Goal: Information Seeking & Learning: Learn about a topic

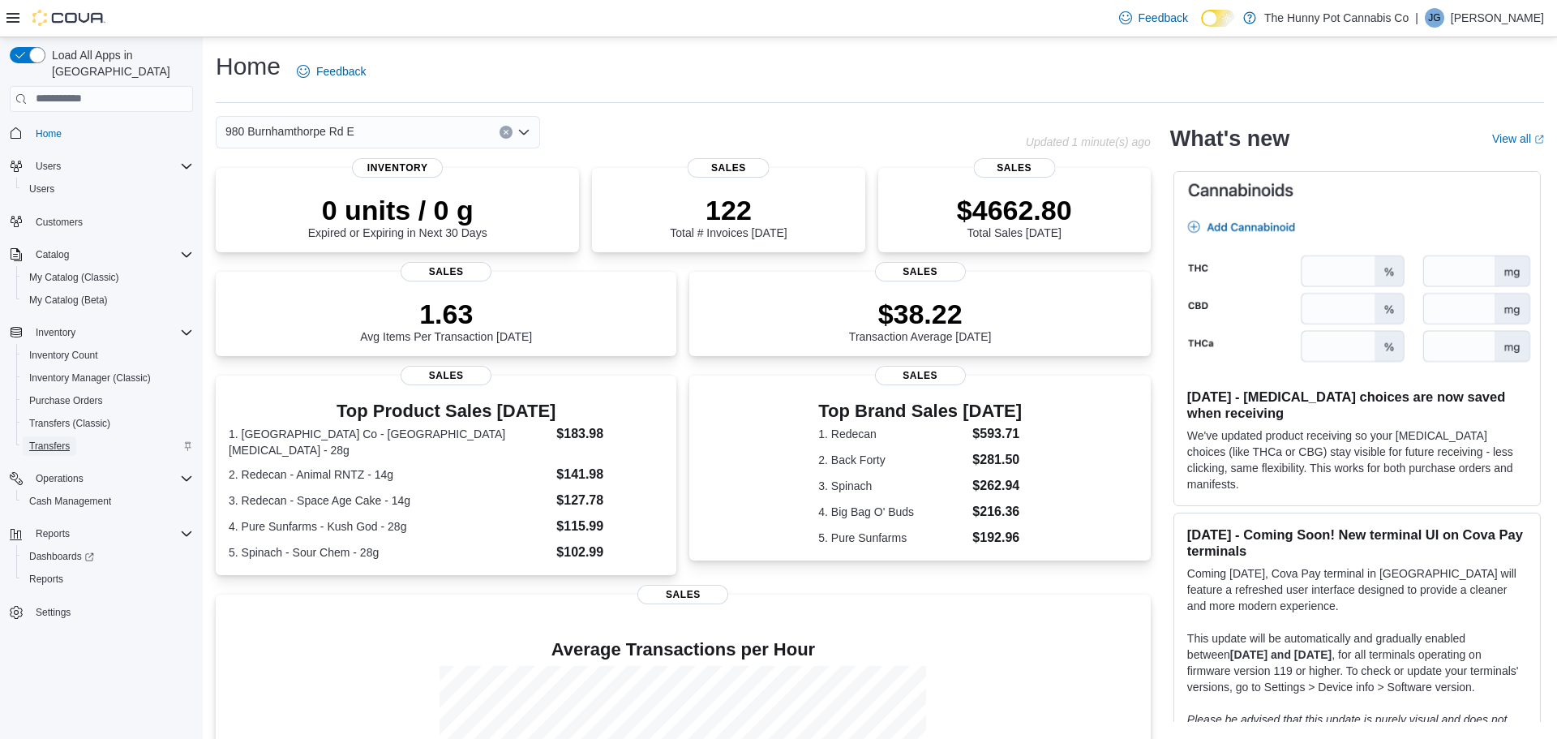
click at [44, 439] on span "Transfers" at bounding box center [49, 445] width 41 height 13
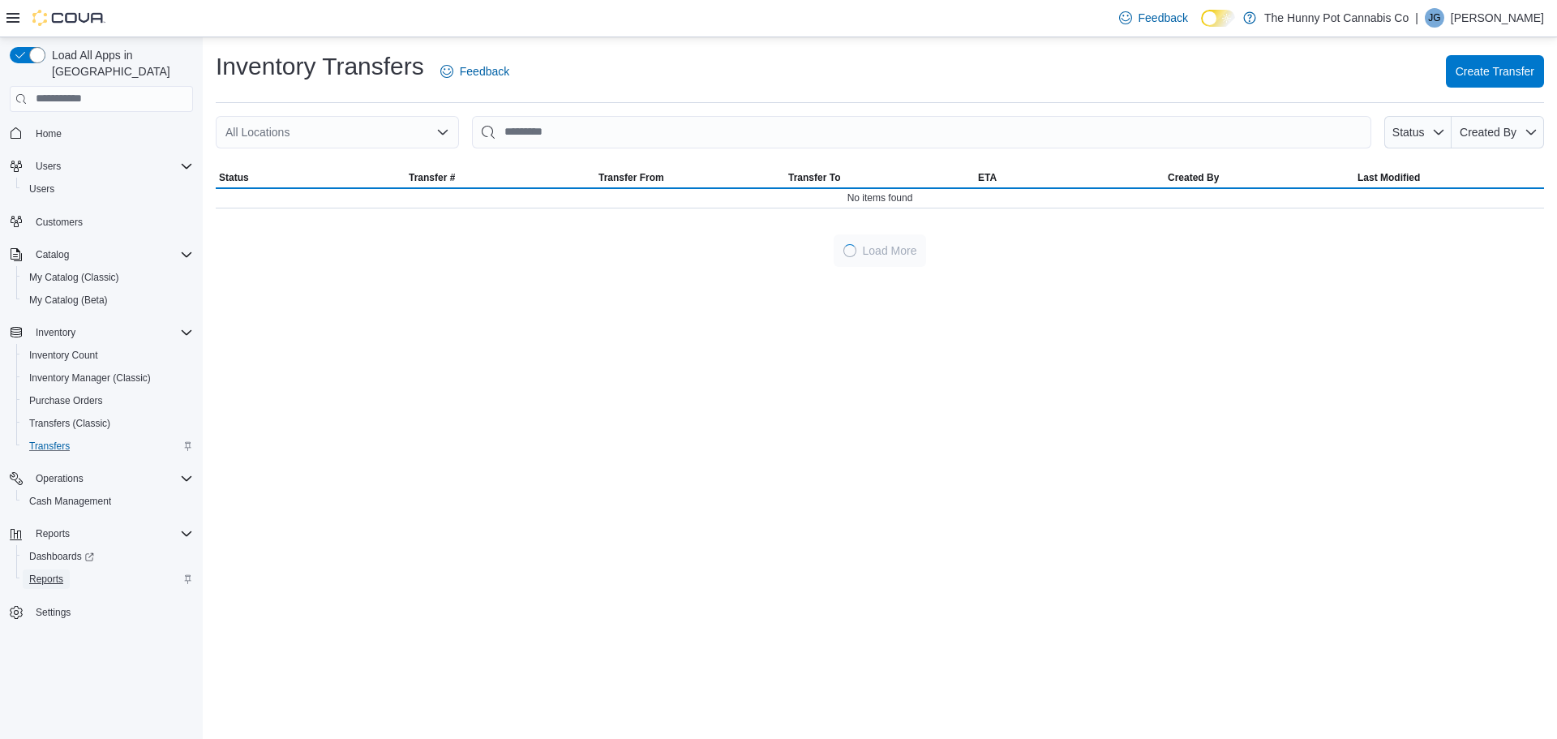
click at [43, 572] on span "Reports" at bounding box center [46, 578] width 34 height 13
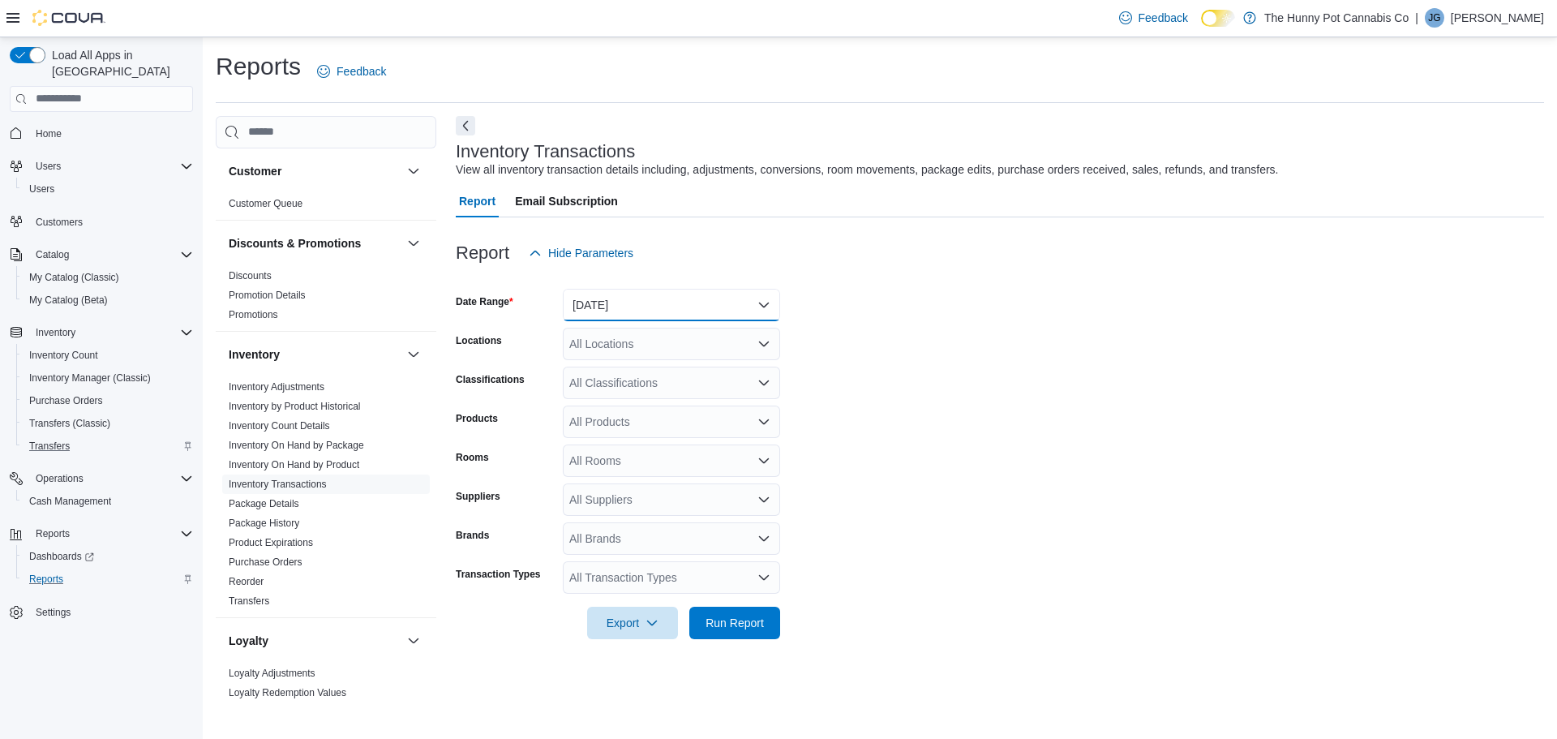
click at [621, 301] on button "Yesterday" at bounding box center [671, 305] width 217 height 32
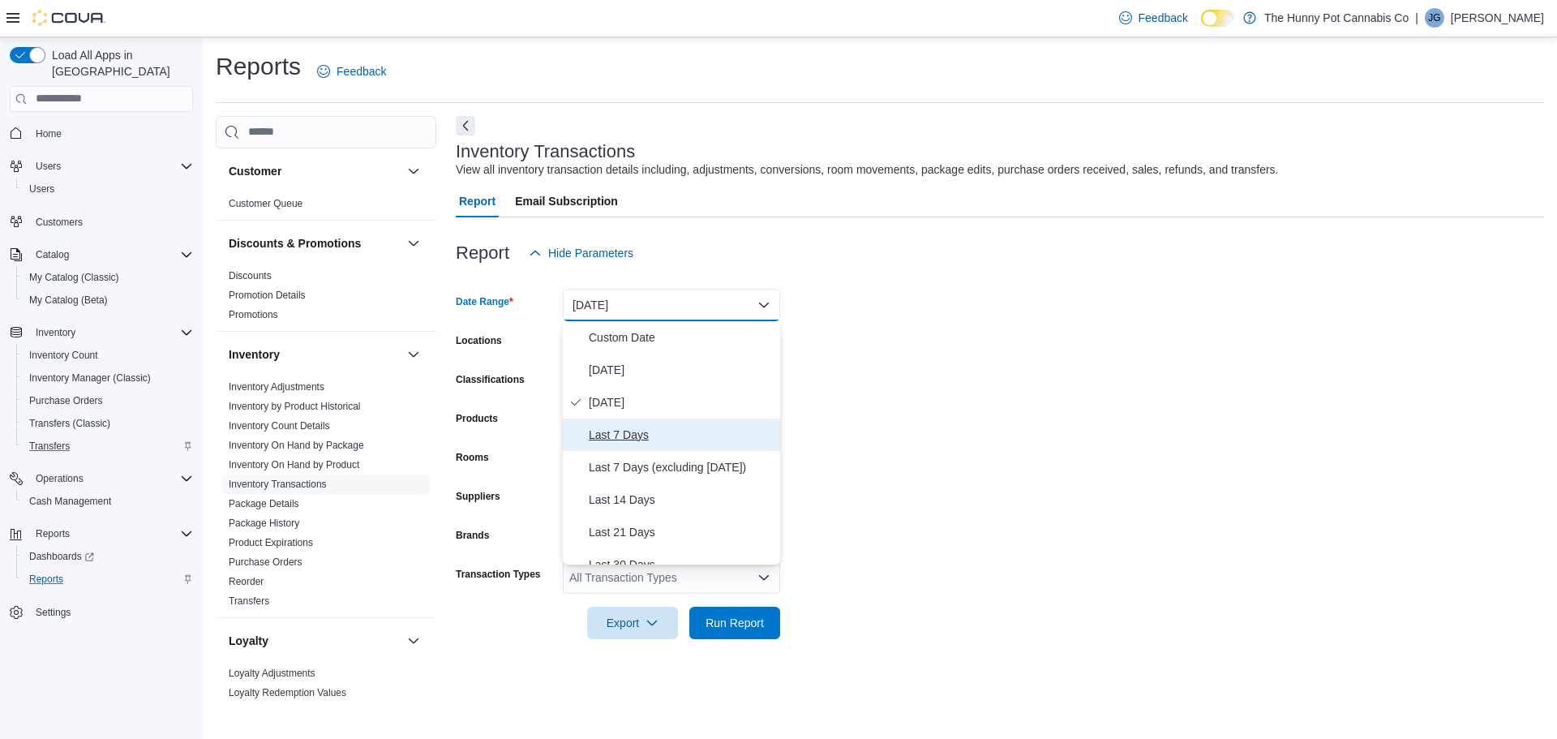
click at [649, 435] on span "Last 7 Days" at bounding box center [681, 434] width 185 height 19
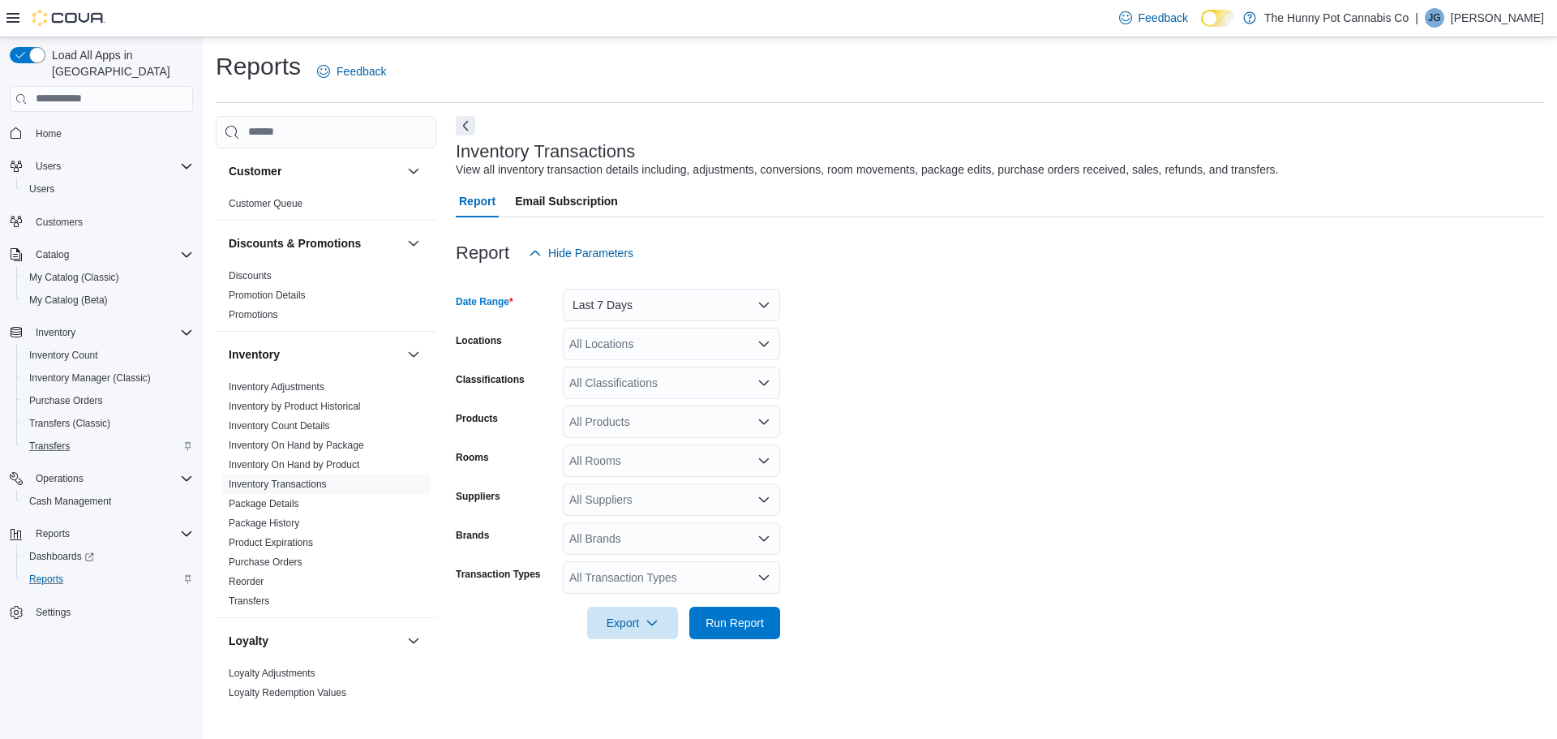
click at [672, 341] on div "All Locations" at bounding box center [671, 344] width 217 height 32
type input "***"
click at [664, 372] on span "980 Burnhamthorpe Rd E" at bounding box center [678, 371] width 129 height 16
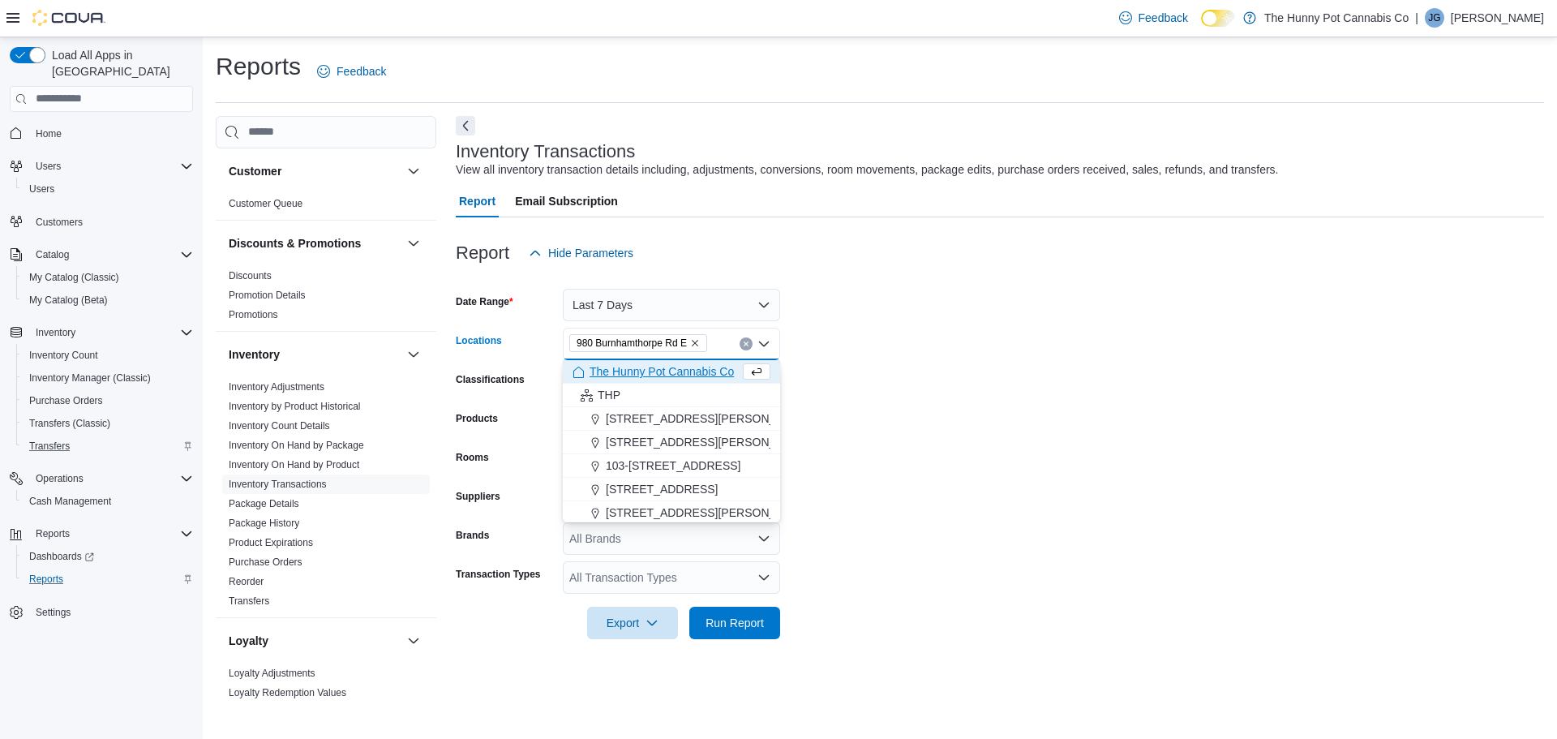
click at [490, 405] on div "Products" at bounding box center [506, 421] width 101 height 32
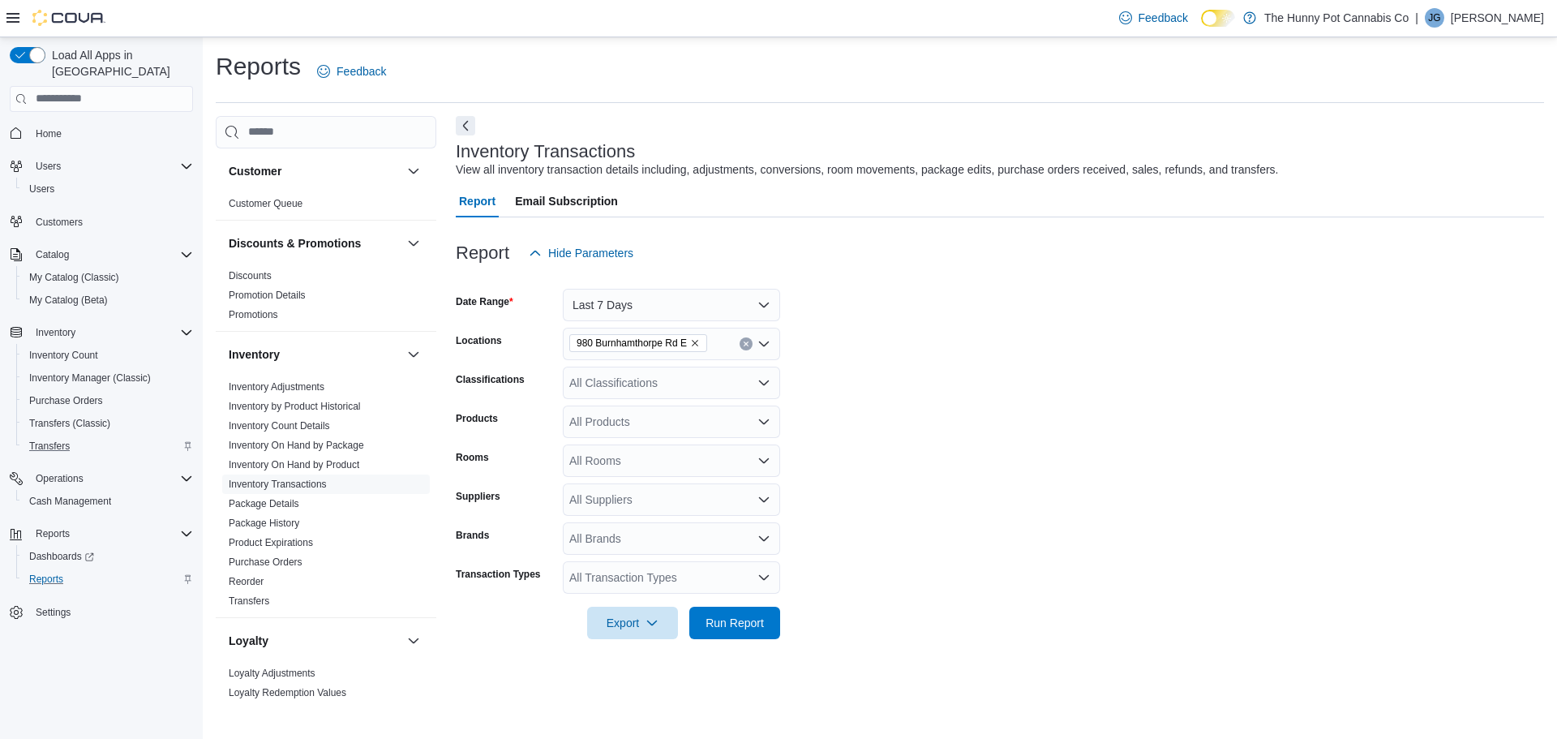
click at [583, 432] on div "All Products" at bounding box center [671, 421] width 217 height 32
paste input "********"
type input "********"
click at [596, 442] on div "Redecan - Space Age Cake Grind - 7g" at bounding box center [671, 449] width 198 height 16
click at [749, 632] on span "Run Report" at bounding box center [734, 622] width 71 height 32
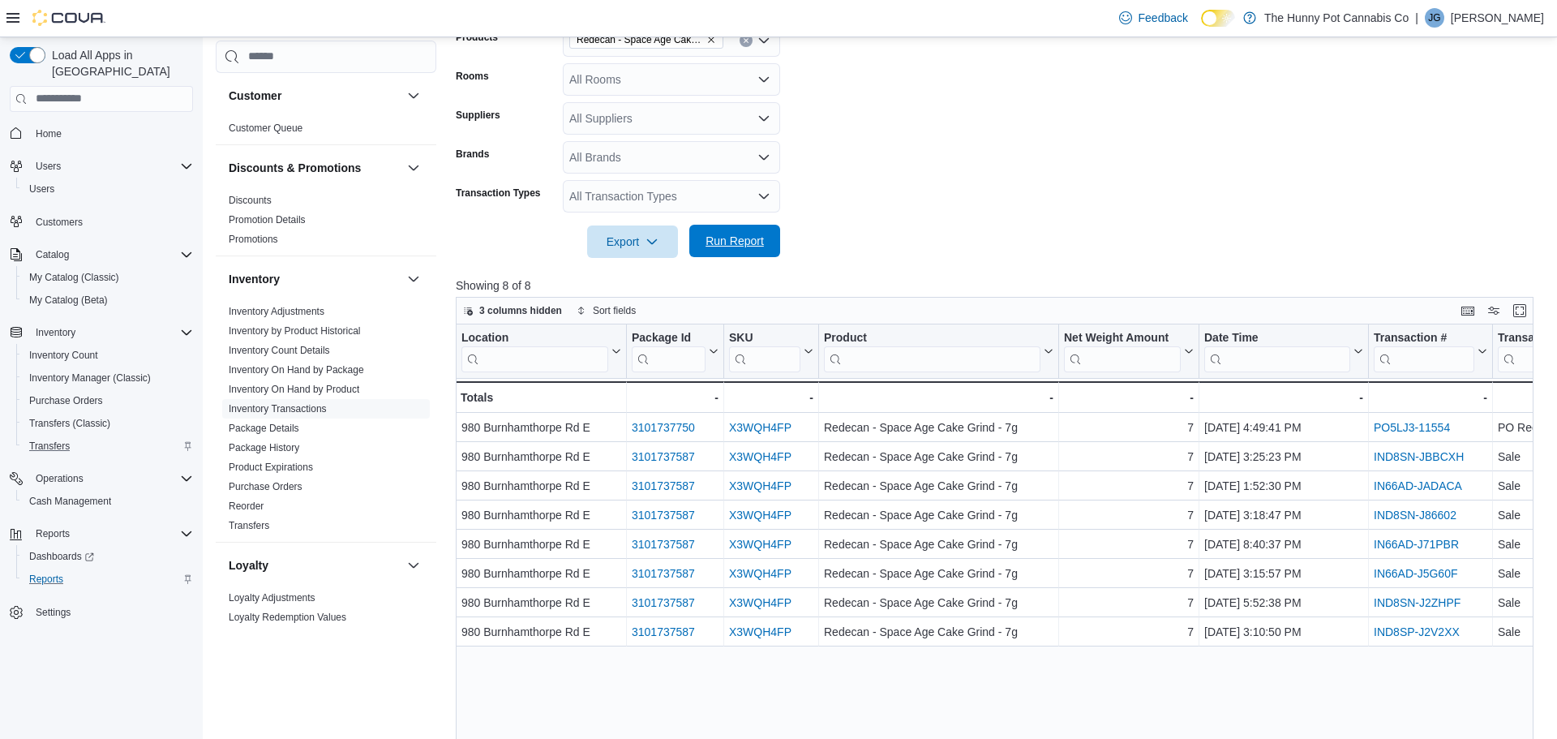
scroll to position [542, 0]
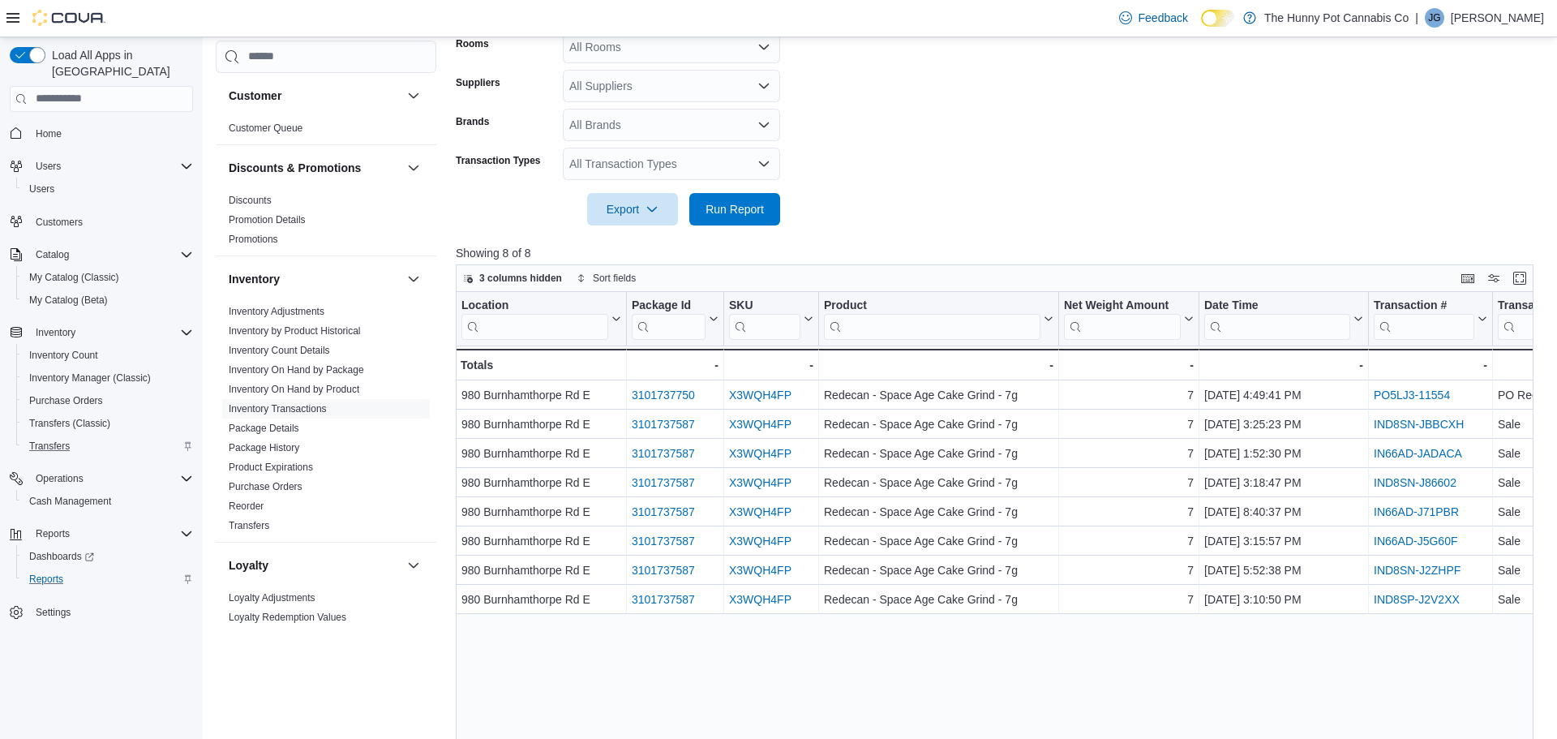
scroll to position [412, 0]
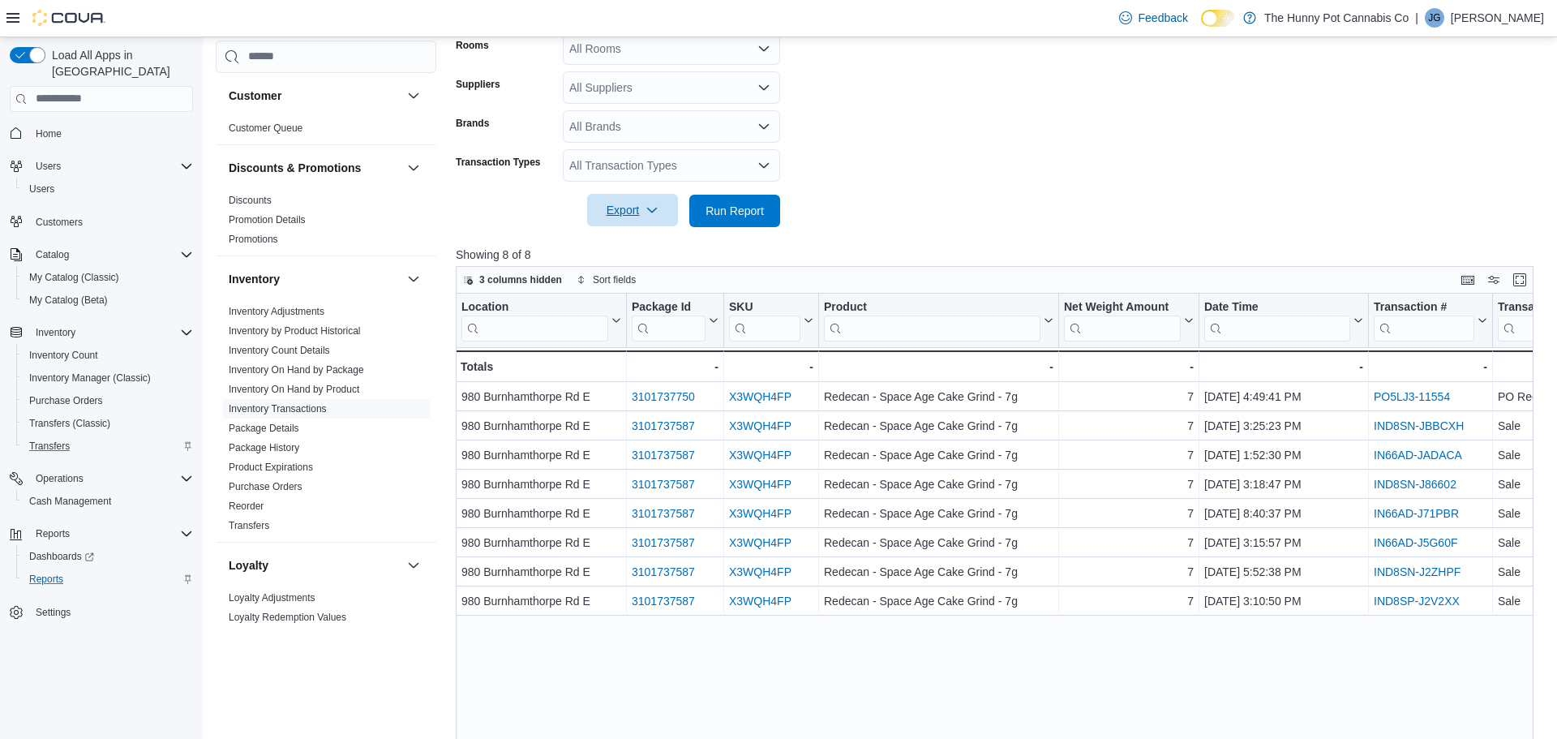
click at [622, 212] on span "Export" at bounding box center [632, 210] width 71 height 32
click at [658, 250] on button "Export to Excel" at bounding box center [635, 243] width 92 height 32
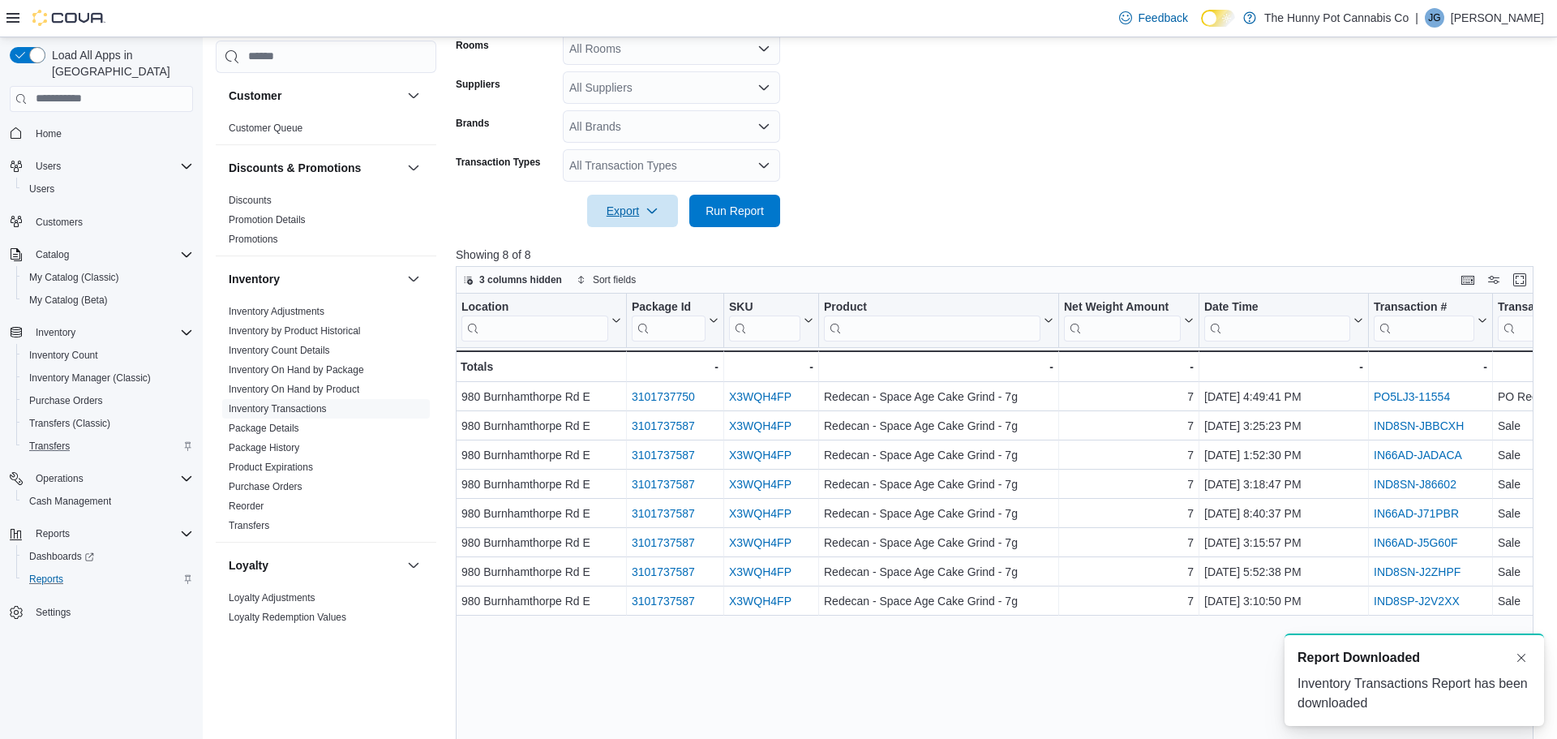
scroll to position [0, 0]
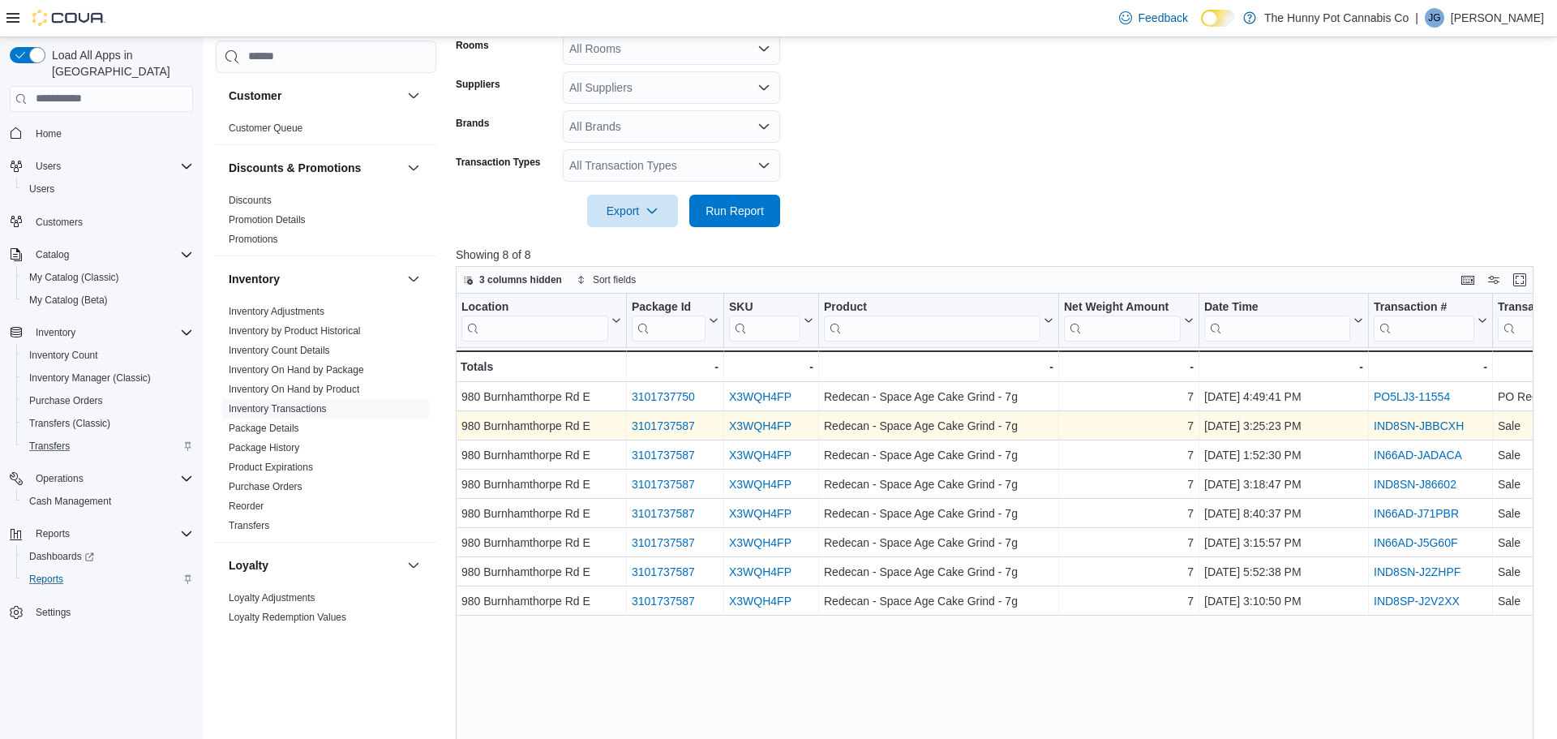
click at [1405, 422] on link "IND8SN-JBBCXH" at bounding box center [1419, 425] width 90 height 13
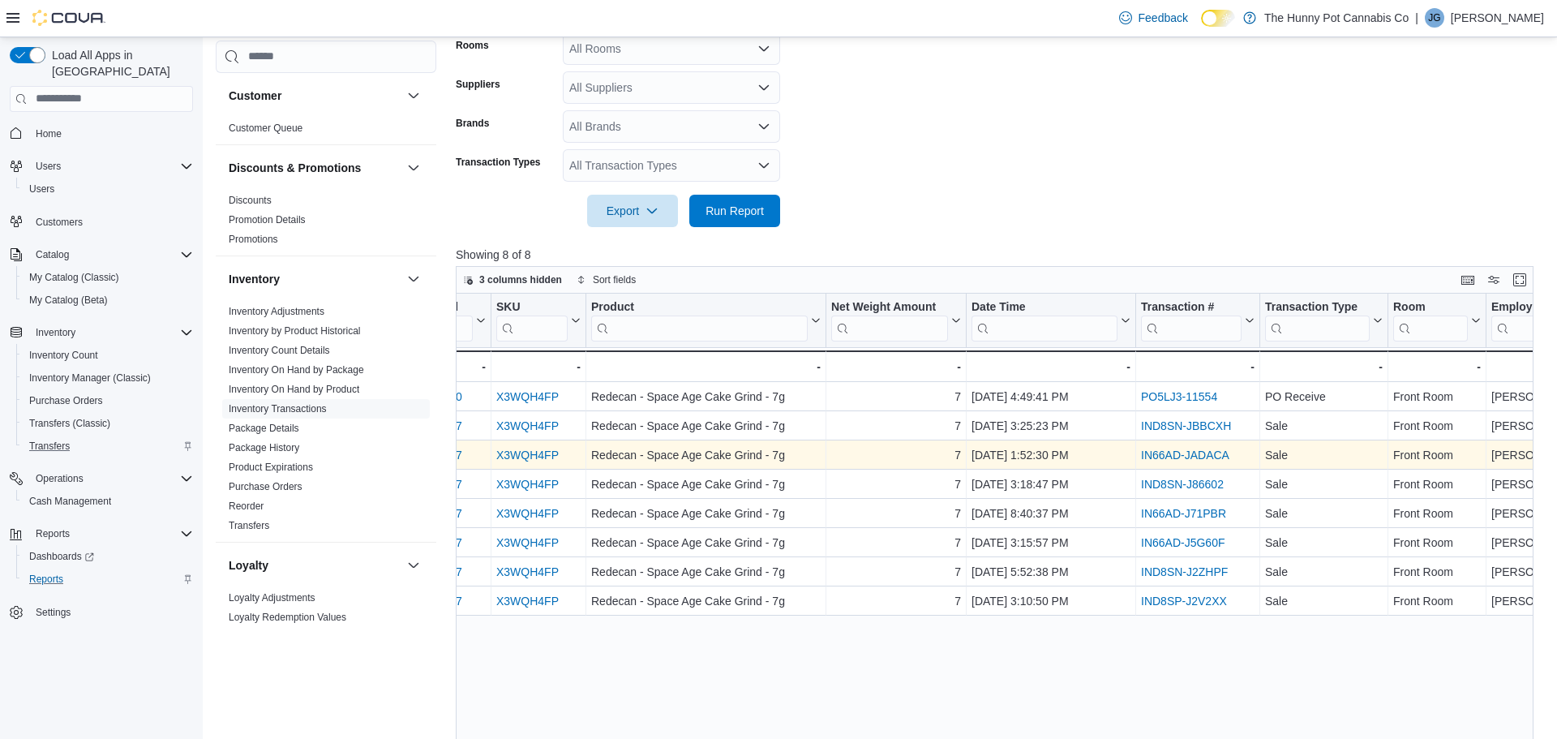
scroll to position [0, 280]
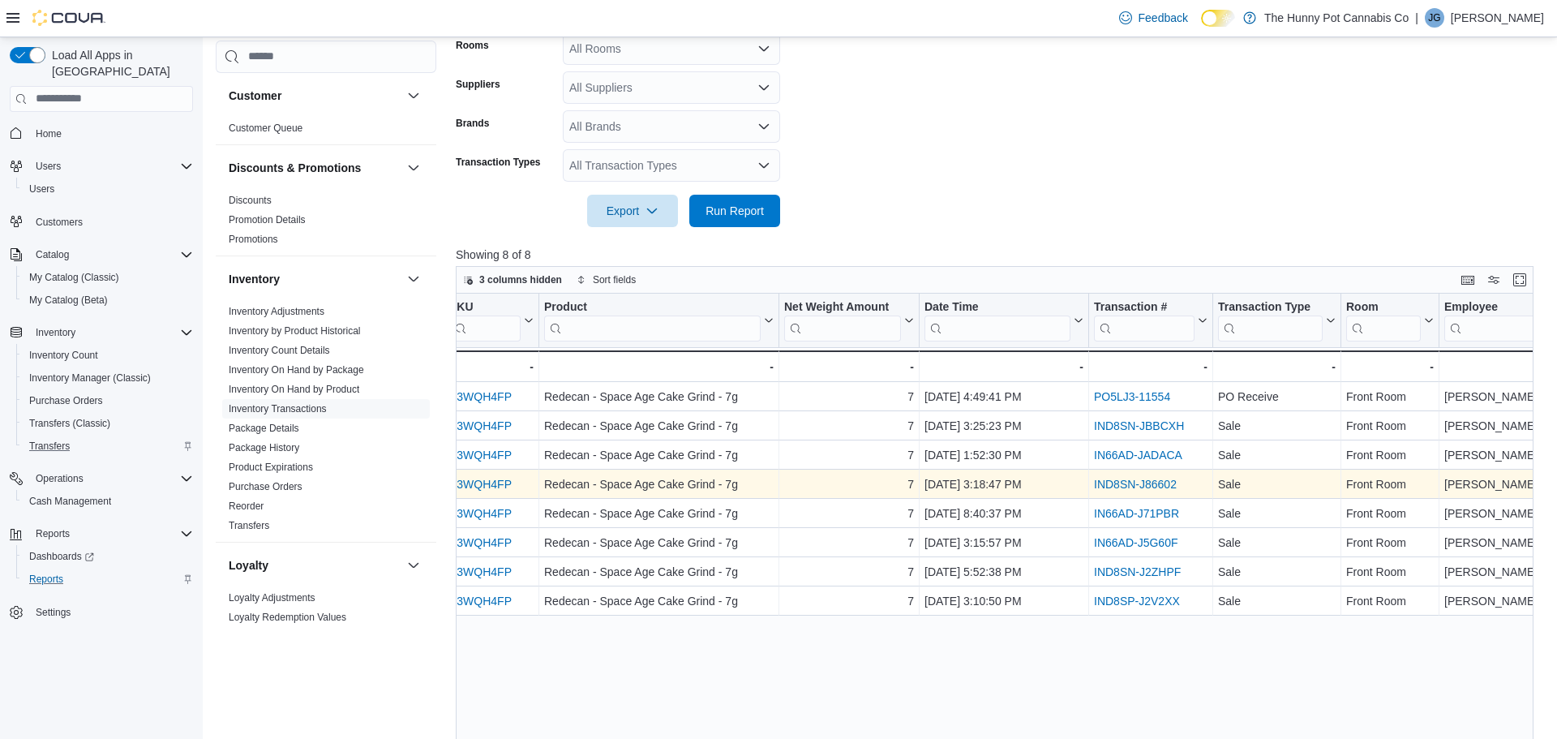
click at [1151, 481] on link "IND8SN-J86602" at bounding box center [1135, 484] width 83 height 13
click at [1138, 489] on link "IND8SN-J86602" at bounding box center [1135, 484] width 83 height 13
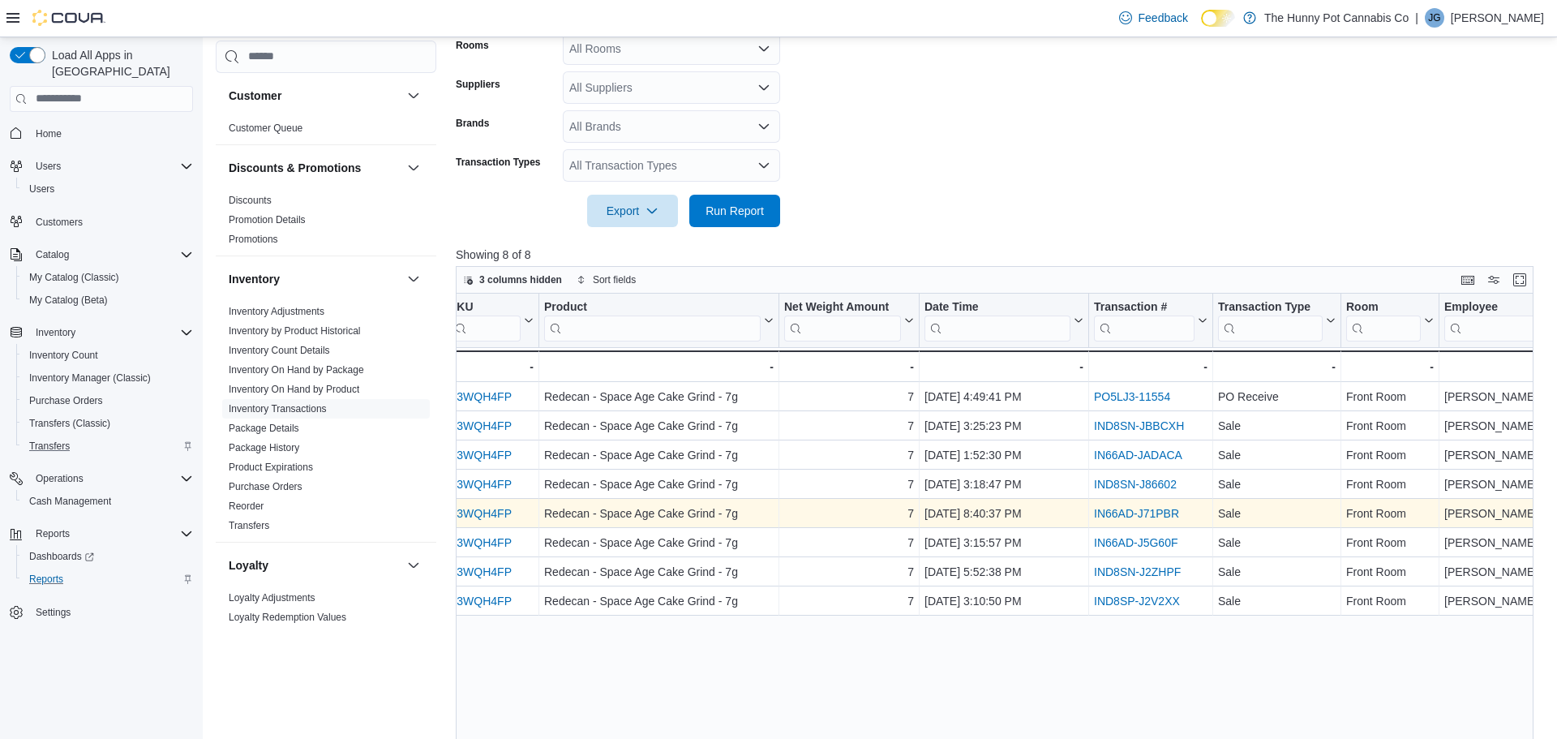
click at [1160, 513] on link "IN66AD-J71PBR" at bounding box center [1136, 513] width 85 height 13
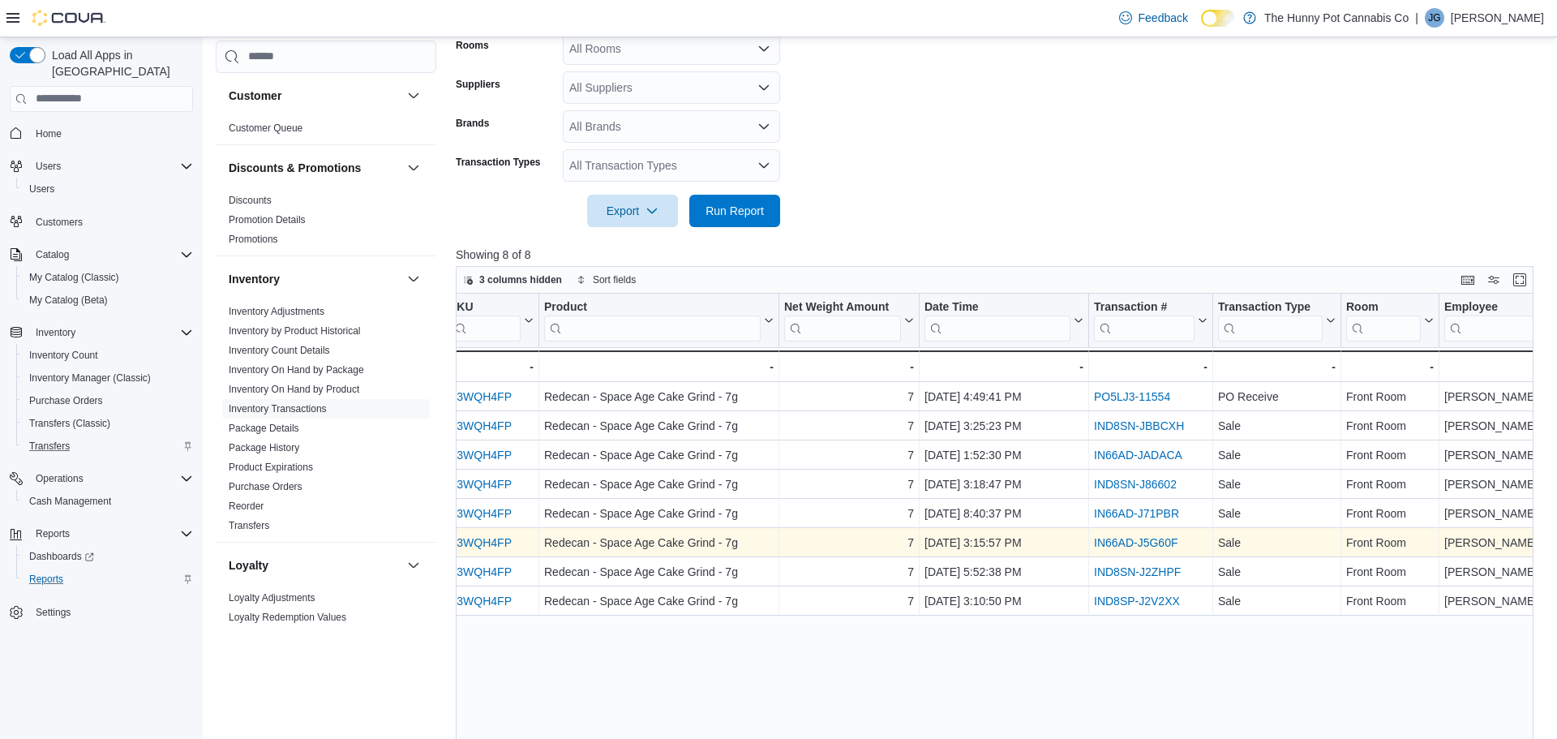
click at [1177, 539] on link "IN66AD-J5G60F" at bounding box center [1136, 542] width 84 height 13
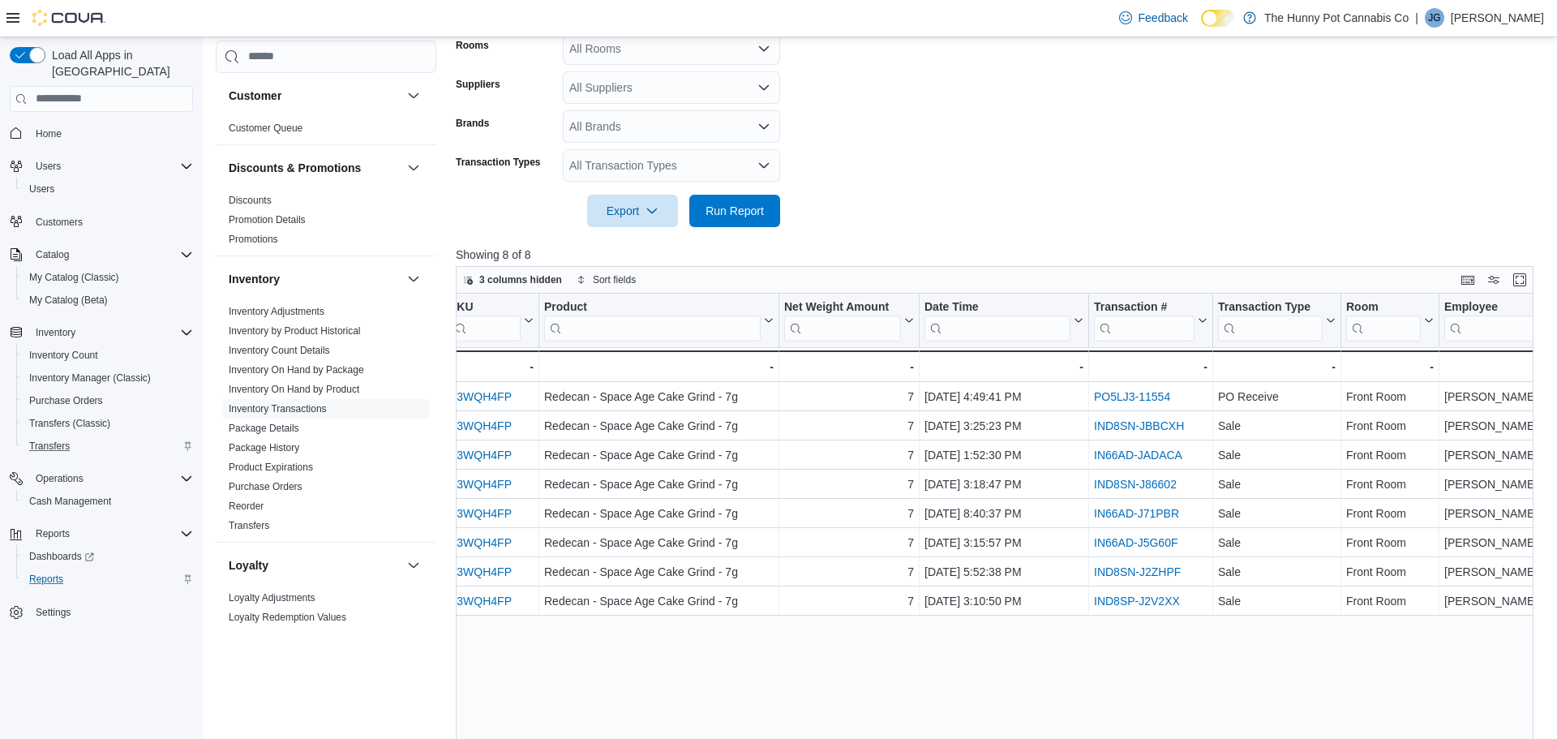
click at [1094, 200] on form "Date Range Last 7 Days Locations 980 Burnhamthorpe Rd E Classifications All Cla…" at bounding box center [1000, 42] width 1088 height 370
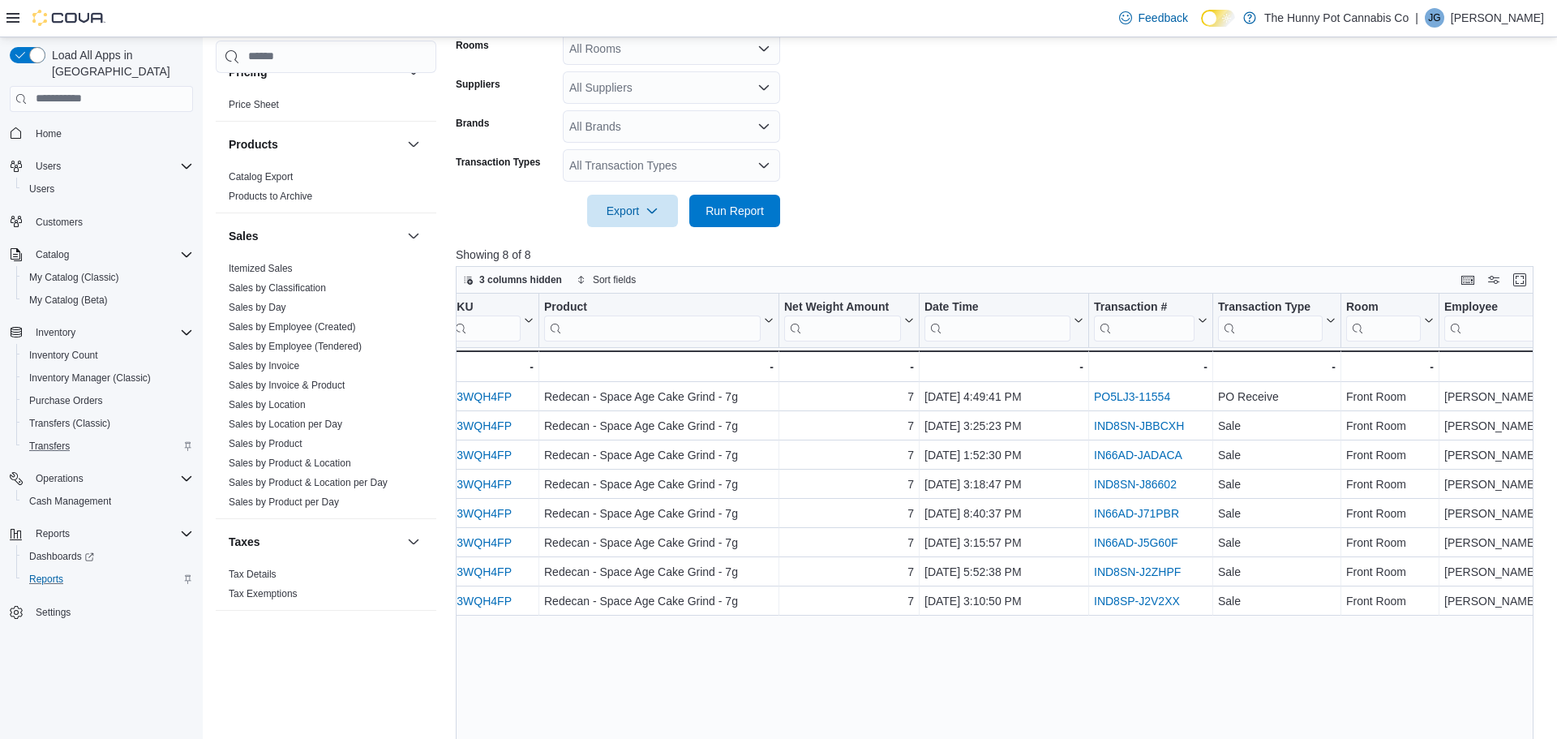
scroll to position [0, 0]
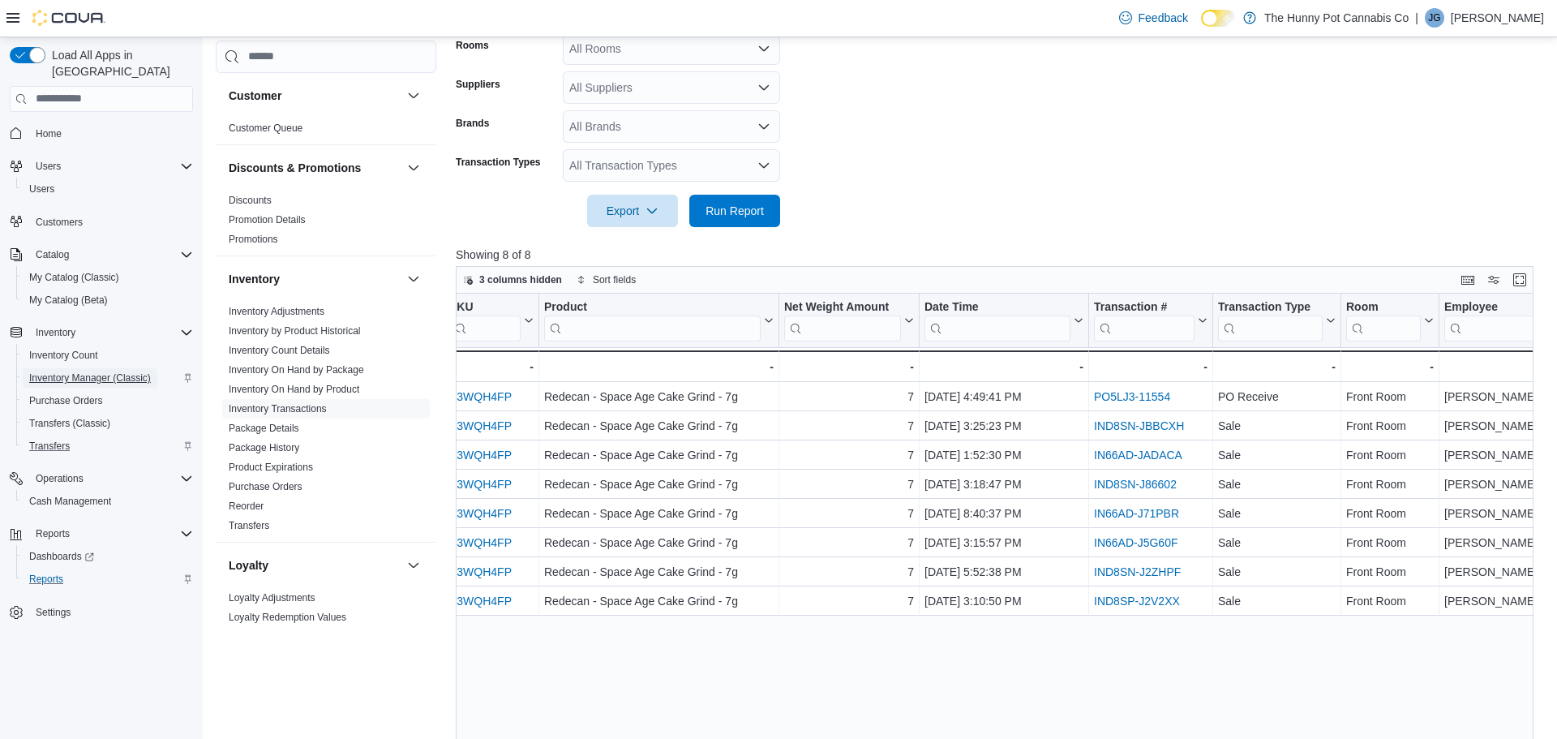
click at [116, 371] on span "Inventory Manager (Classic)" at bounding box center [90, 377] width 122 height 13
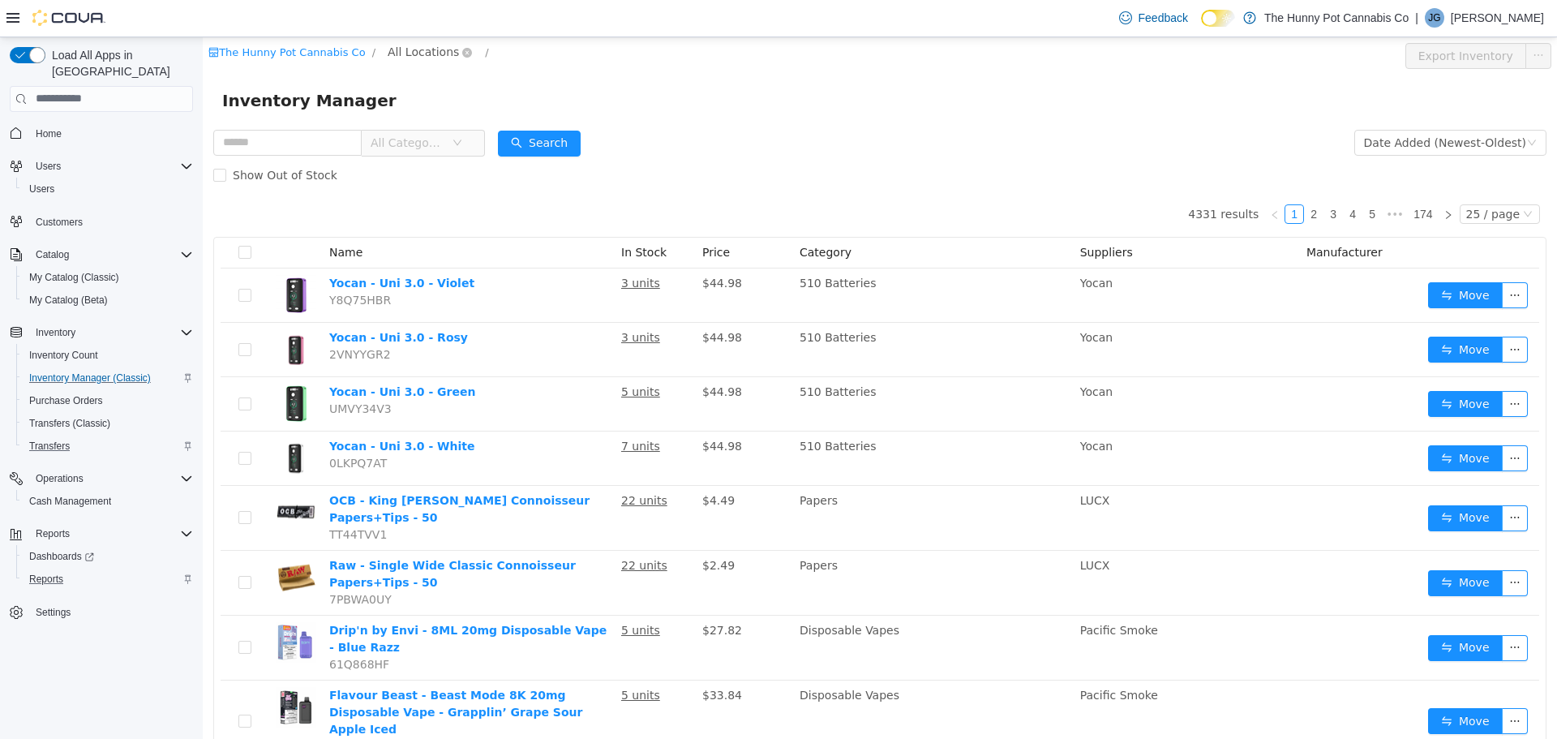
click at [443, 54] on span "All Locations" at bounding box center [430, 51] width 96 height 19
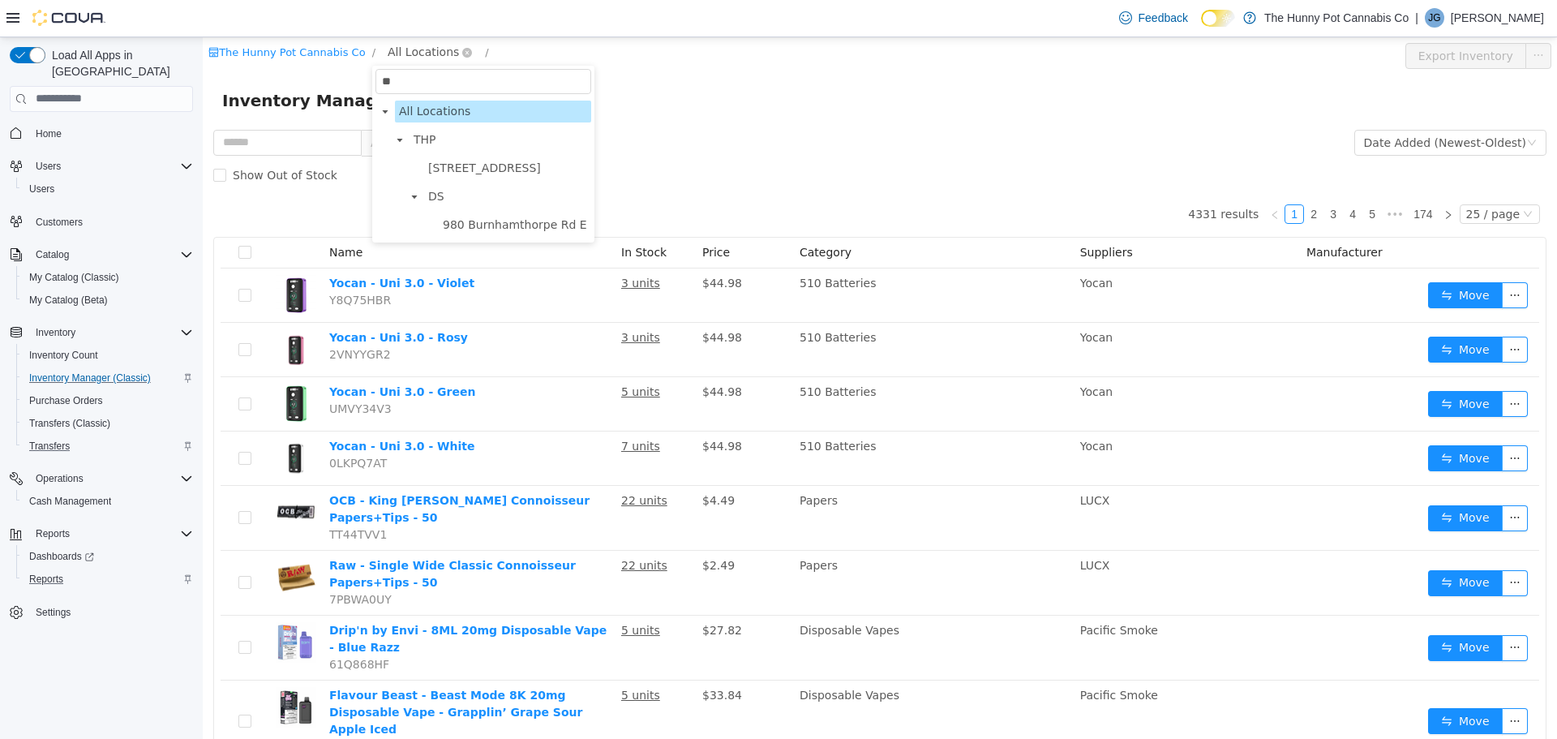
type input "***"
click at [500, 186] on span "980 Burnhamthorpe Rd E" at bounding box center [515, 196] width 152 height 22
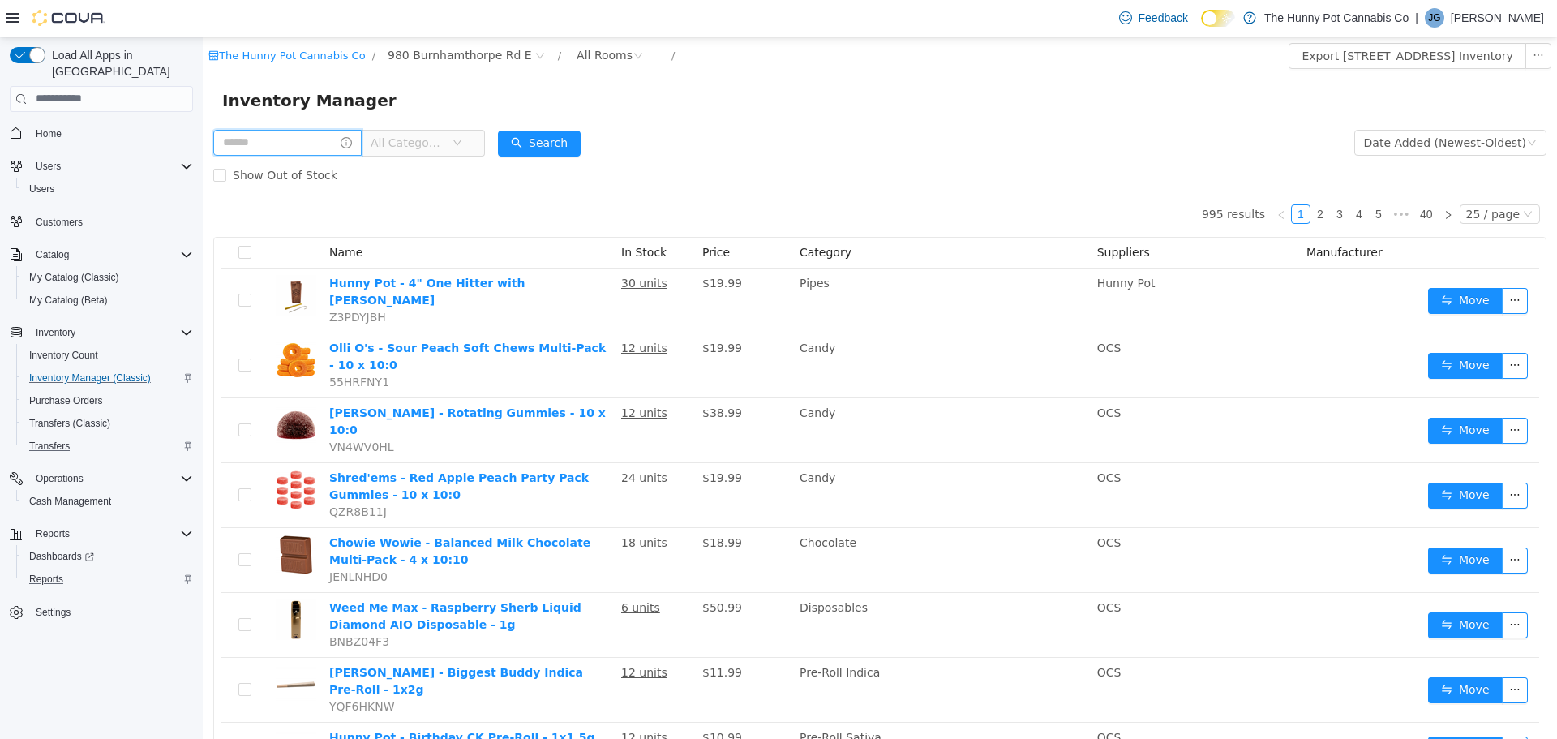
click at [319, 139] on input "text" at bounding box center [287, 142] width 148 height 26
type input "*****"
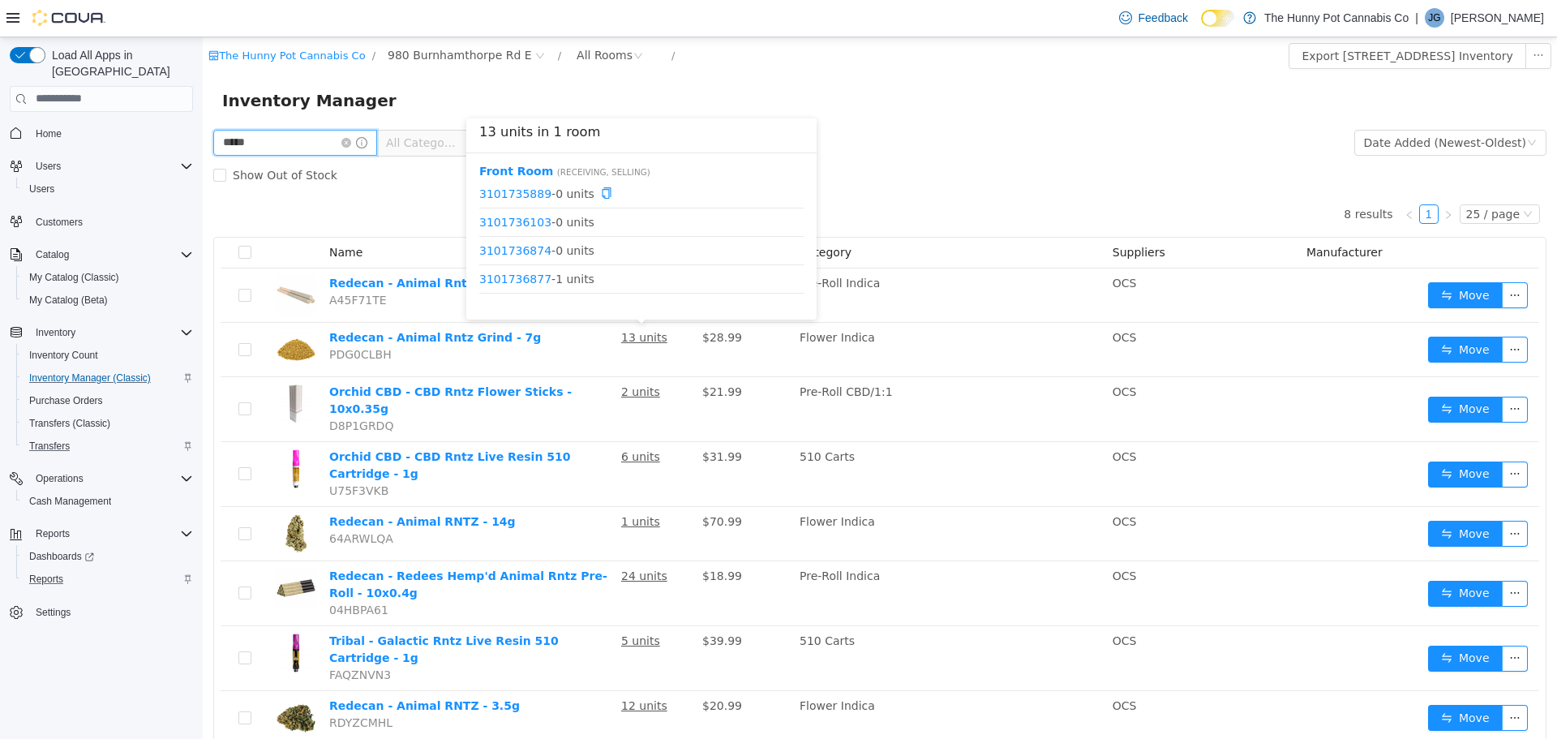
scroll to position [20, 0]
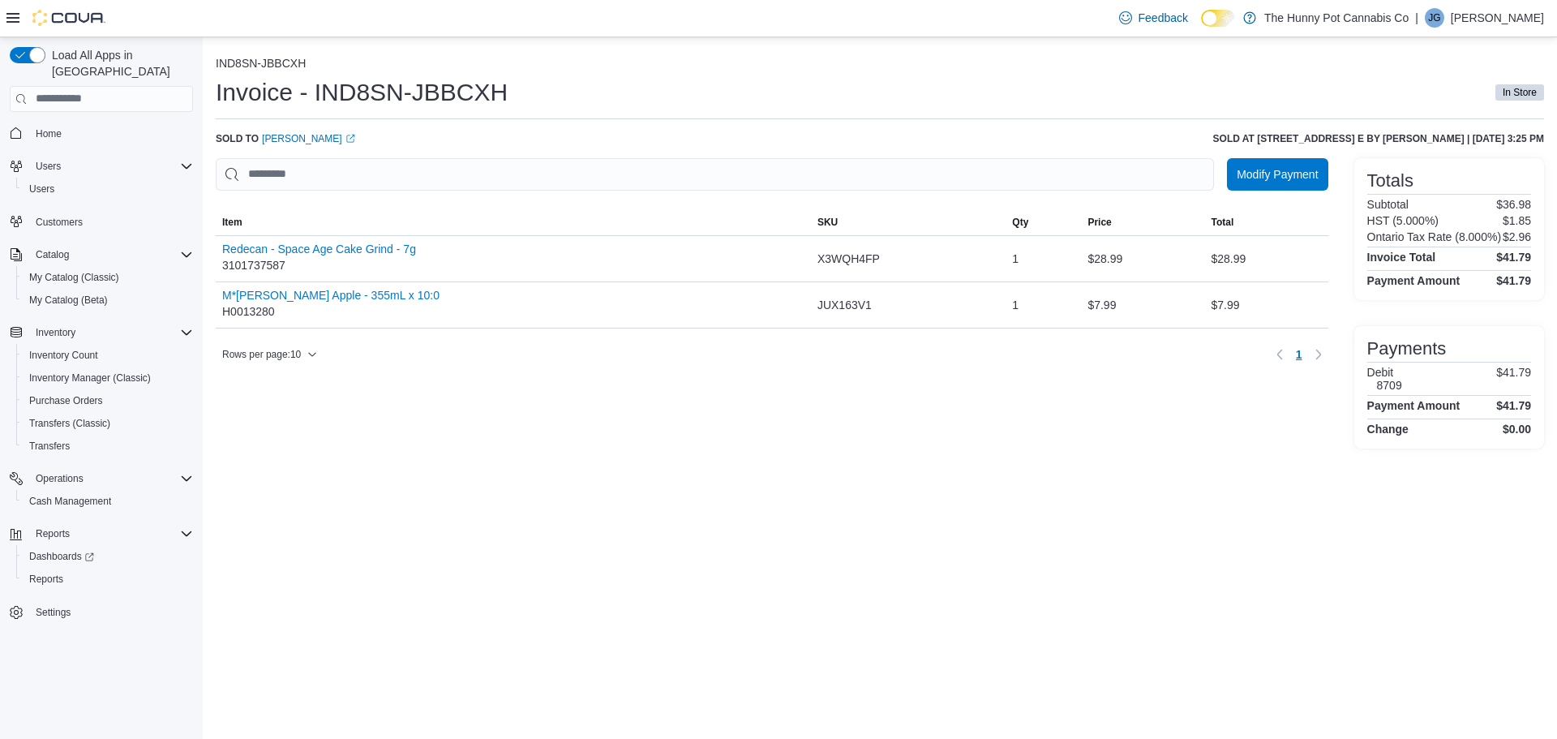
click at [1405, 422] on h4 "Change" at bounding box center [1387, 428] width 41 height 13
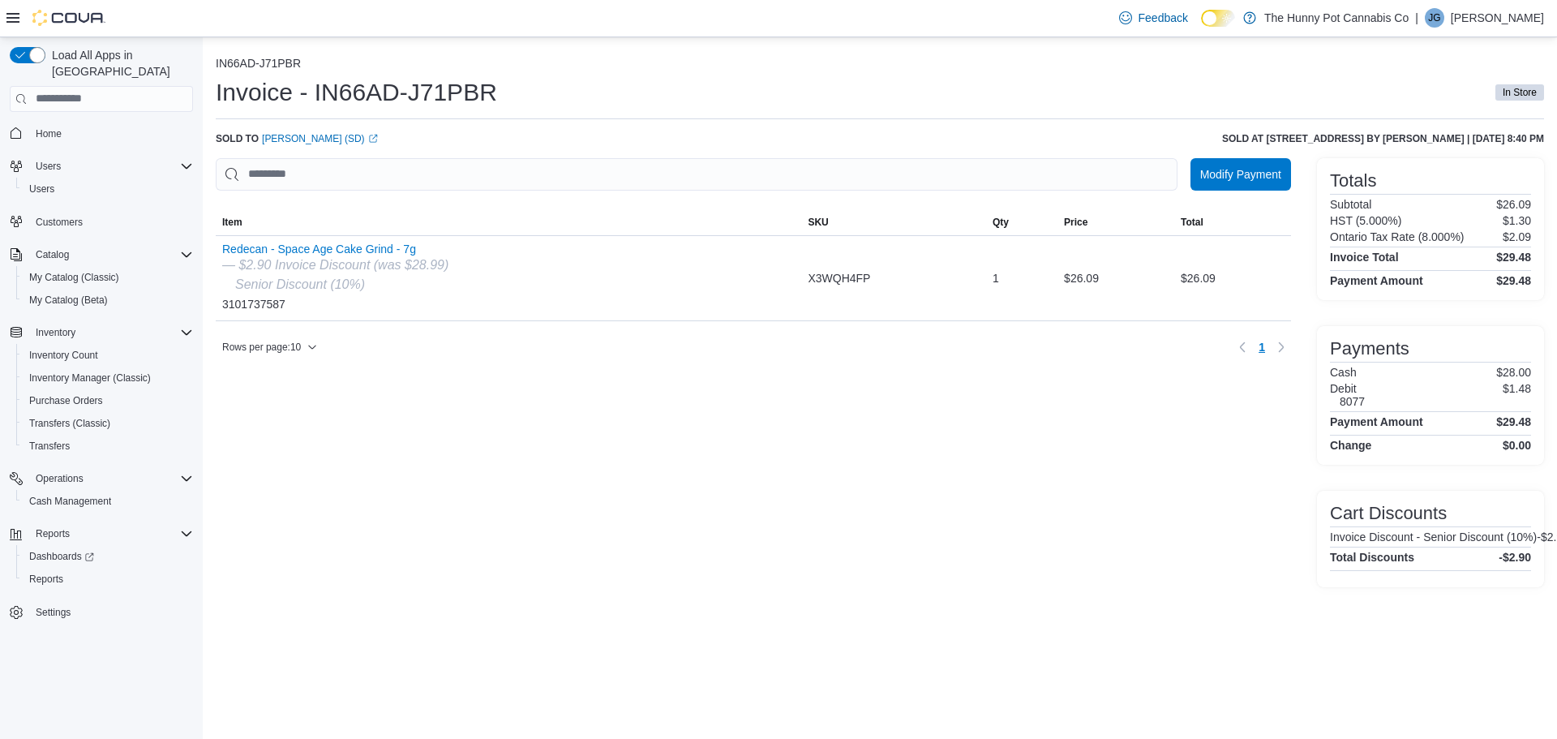
click at [1390, 255] on h4 "Invoice Total" at bounding box center [1364, 257] width 69 height 13
